Goal: Navigation & Orientation: Find specific page/section

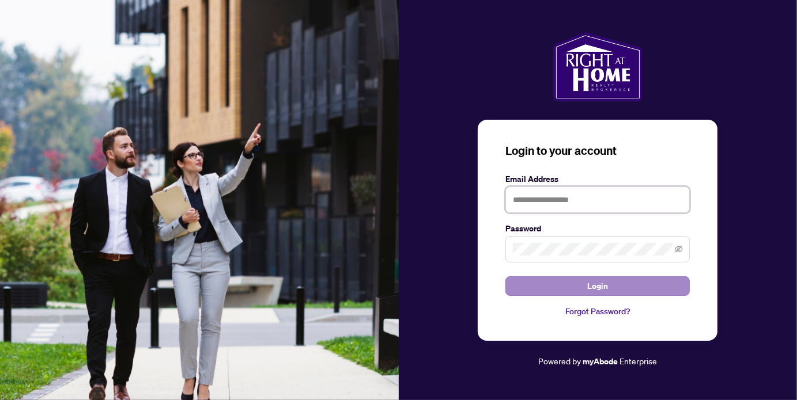
type input "**********"
click at [600, 286] on span "Login" at bounding box center [597, 286] width 21 height 18
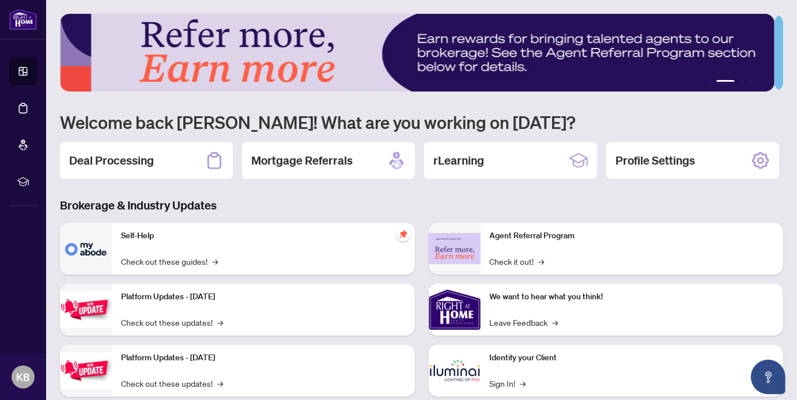
click at [132, 160] on h2 "Deal Processing" at bounding box center [111, 161] width 85 height 16
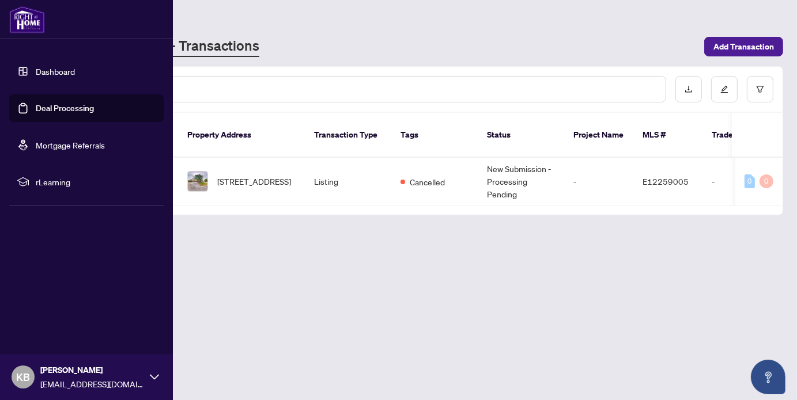
click at [70, 145] on link "Mortgage Referrals" at bounding box center [70, 145] width 69 height 10
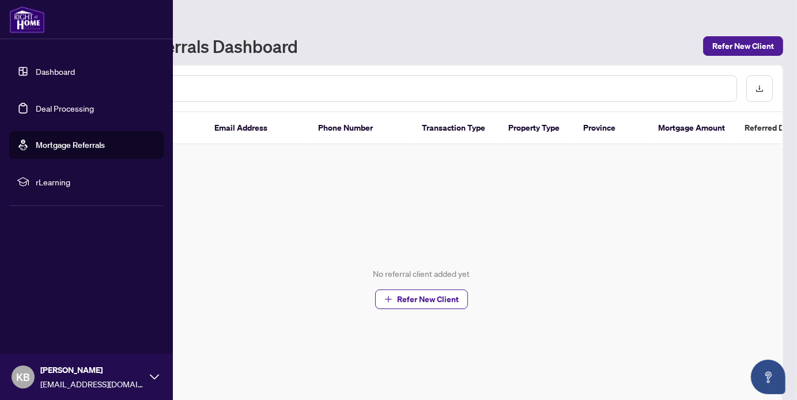
click at [50, 179] on span "rLearning" at bounding box center [96, 182] width 120 height 13
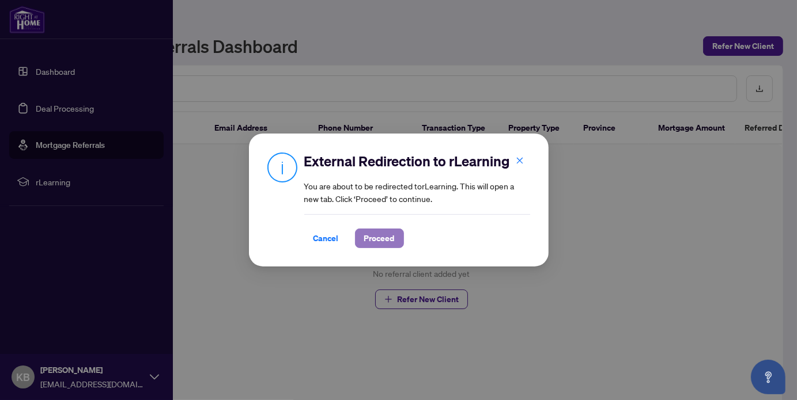
click at [391, 236] on span "Proceed" at bounding box center [379, 238] width 31 height 18
